Goal: Check status: Check status

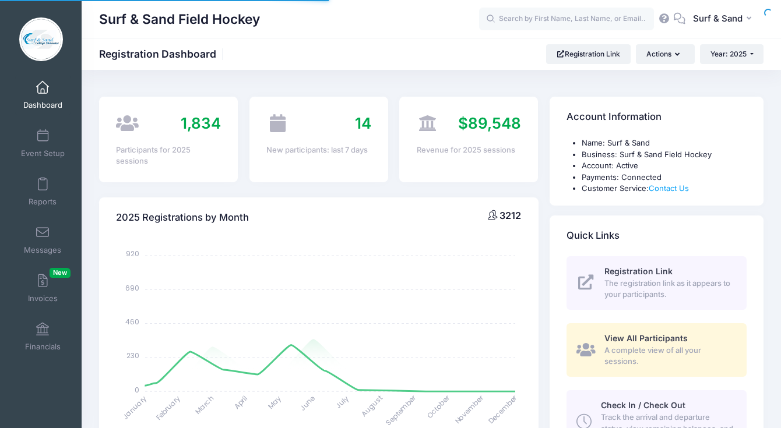
select select
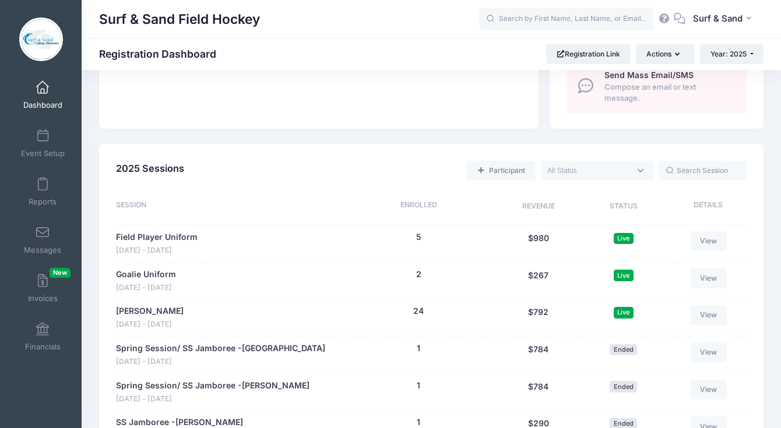
scroll to position [536, 0]
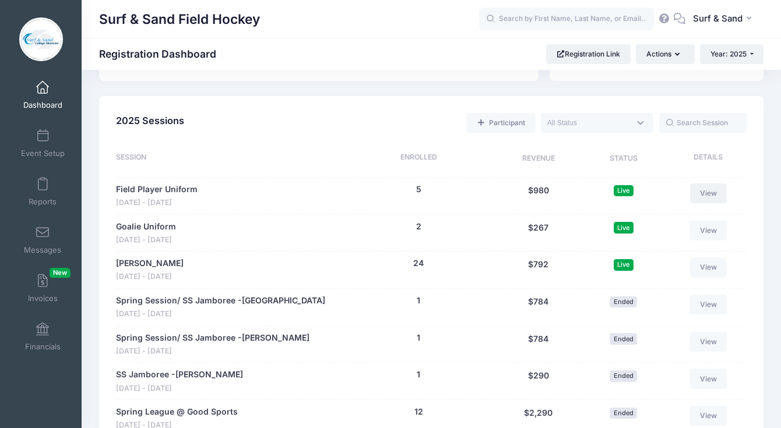
click at [713, 200] on link "View" at bounding box center [708, 194] width 37 height 20
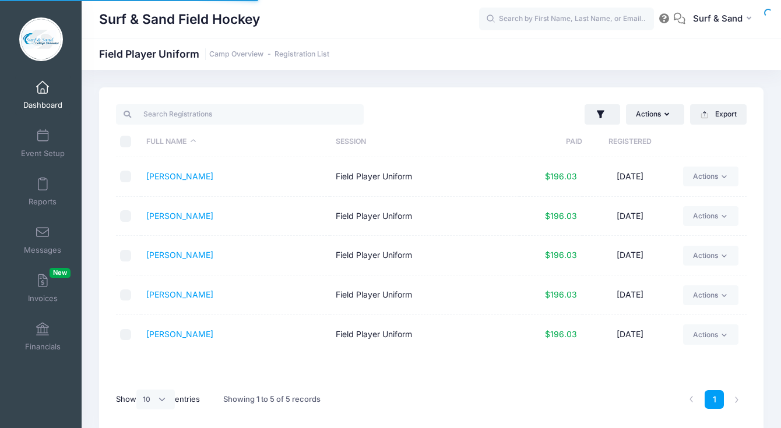
select select "10"
click at [633, 143] on th "Registered" at bounding box center [629, 141] width 94 height 31
click at [631, 143] on th "Registered" at bounding box center [629, 141] width 94 height 31
